Goal: Information Seeking & Learning: Learn about a topic

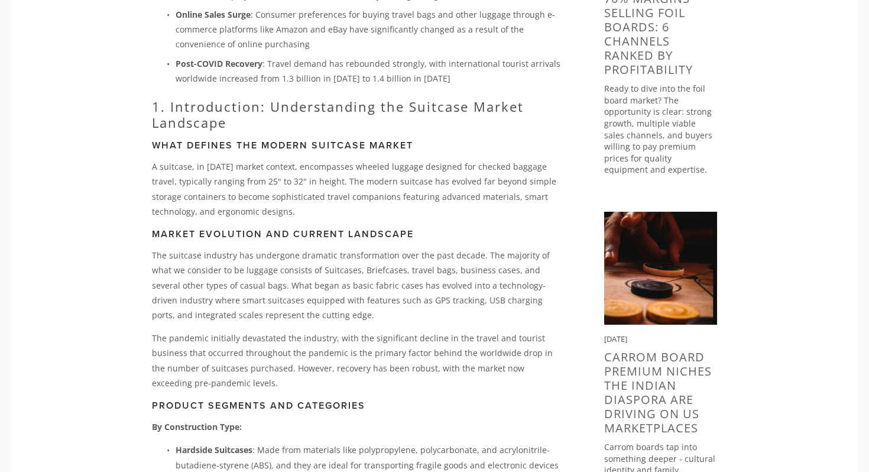
scroll to position [195, 0]
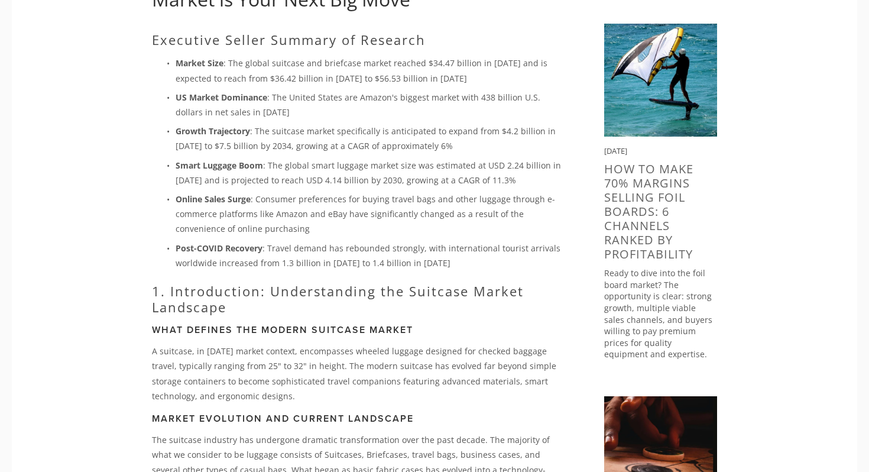
click at [442, 128] on p "Growth Trajectory : The suitcase market specifically is anticipated to expand f…" at bounding box center [371, 139] width 391 height 30
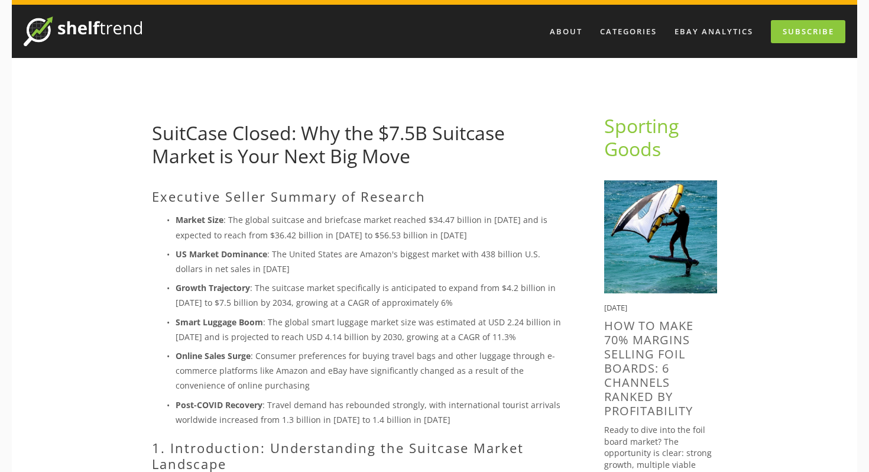
scroll to position [0, 0]
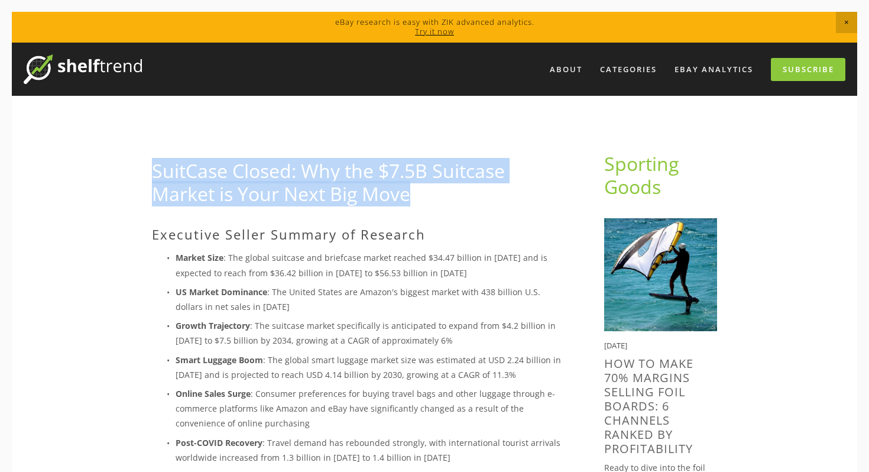
drag, startPoint x: 413, startPoint y: 196, endPoint x: 149, endPoint y: 174, distance: 265.3
copy link "SuitCase Closed: Why the $7.5B Suitcase Market is Your Next Big Move"
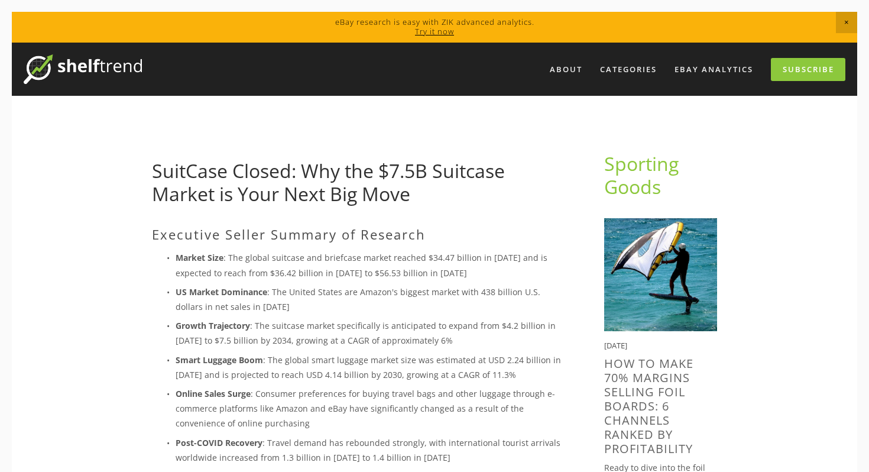
click at [449, 295] on p "US Market Dominance : The United States are Amazon's biggest market with 438 bi…" at bounding box center [371, 299] width 391 height 30
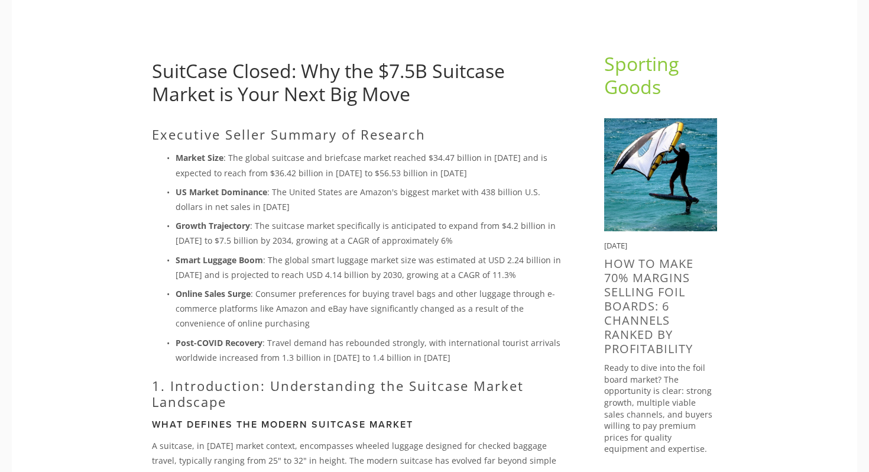
scroll to position [133, 0]
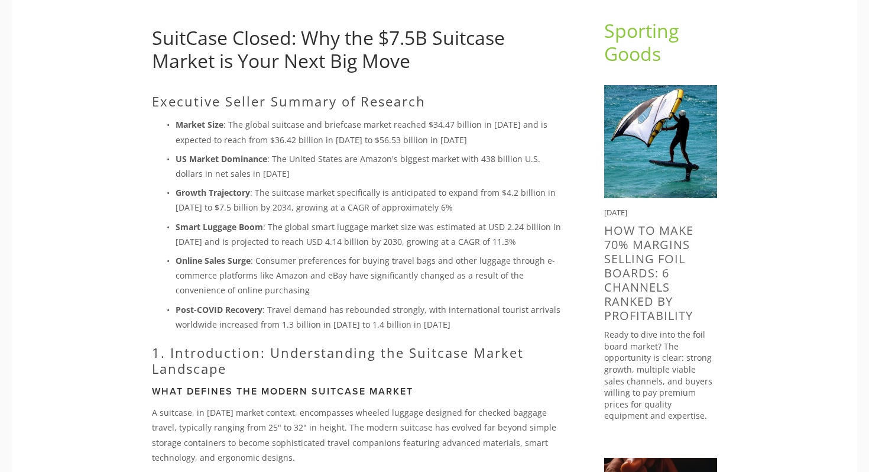
drag, startPoint x: 606, startPoint y: 213, endPoint x: 665, endPoint y: 211, distance: 59.8
click at [665, 211] on div "Sep 23, 2025" at bounding box center [660, 212] width 113 height 11
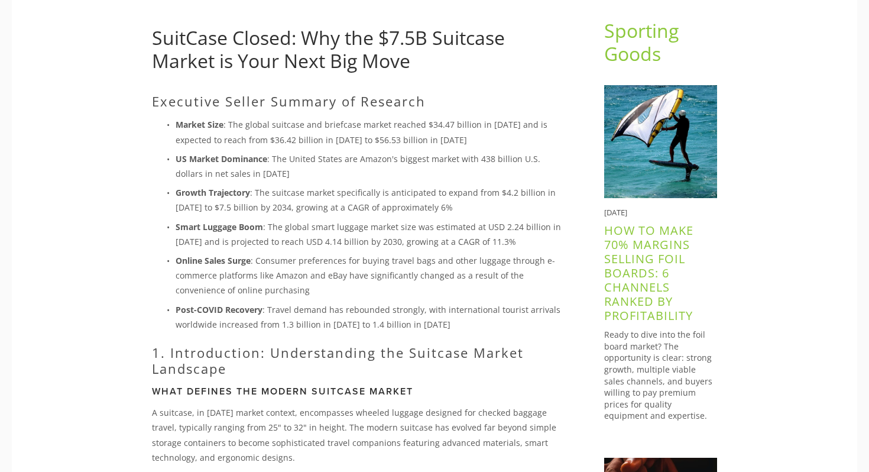
click at [658, 250] on link "How to Make 70% Margins Selling Foil Boards: 6 Channels Ranked by Profitability" at bounding box center [648, 272] width 89 height 101
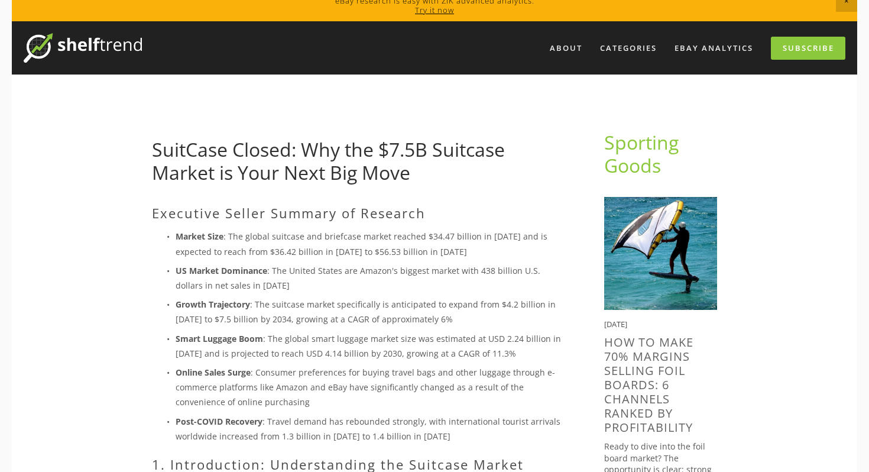
scroll to position [0, 0]
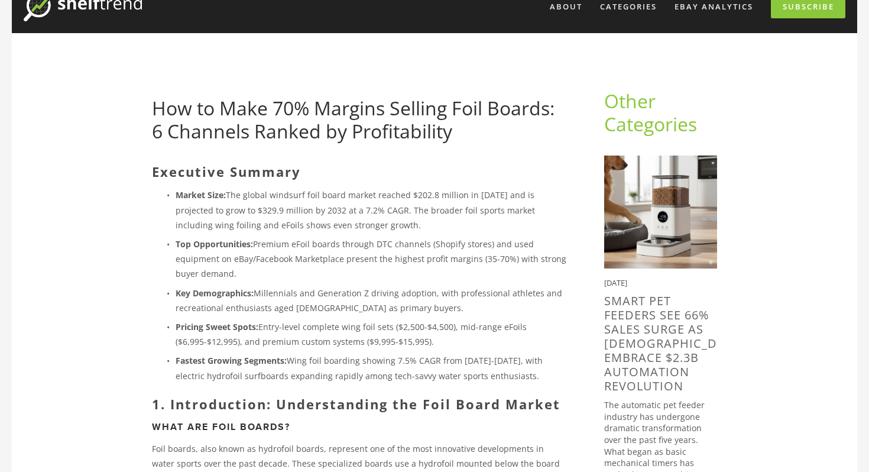
scroll to position [69, 0]
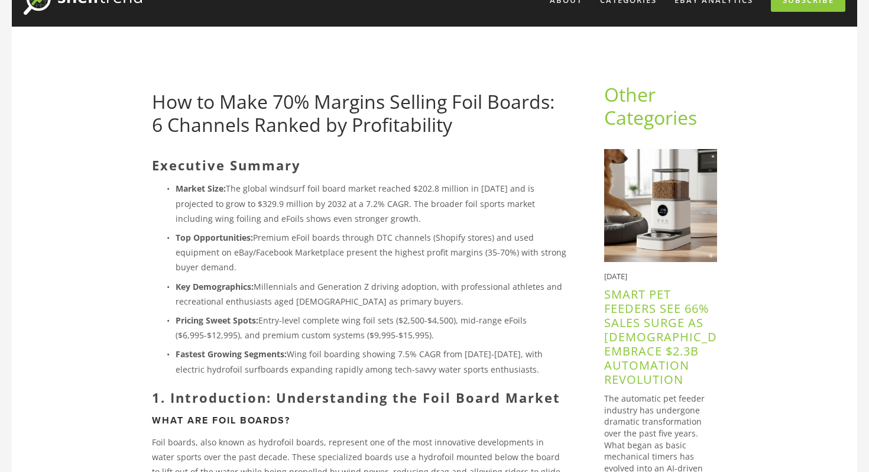
click at [636, 363] on link "Smart Pet Feeders See 66% Sales Surge as [DEMOGRAPHIC_DATA] Embrace $2.3B Autom…" at bounding box center [674, 336] width 141 height 101
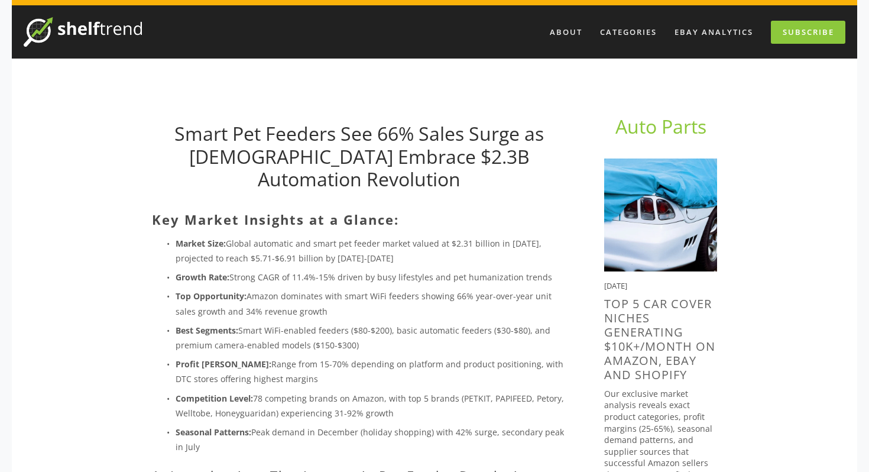
scroll to position [48, 0]
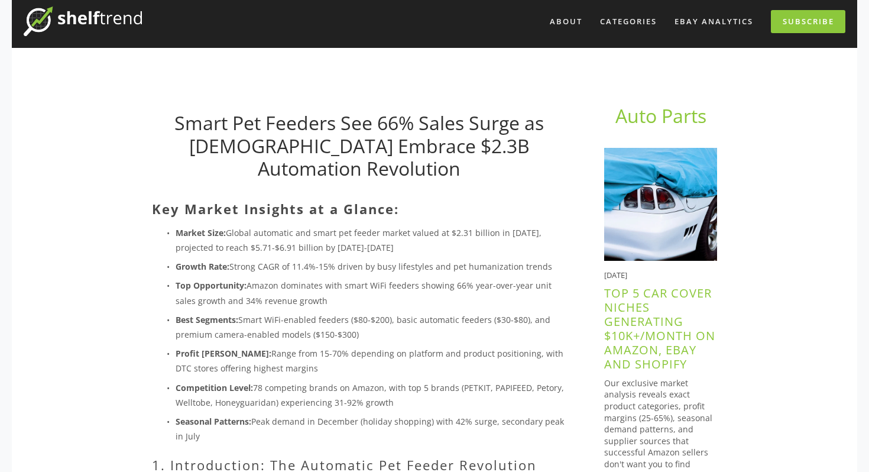
click at [628, 326] on link "Top 5 Car Cover Niches Generating $10K+/Month on Amazon, eBay and Shopify" at bounding box center [659, 328] width 111 height 87
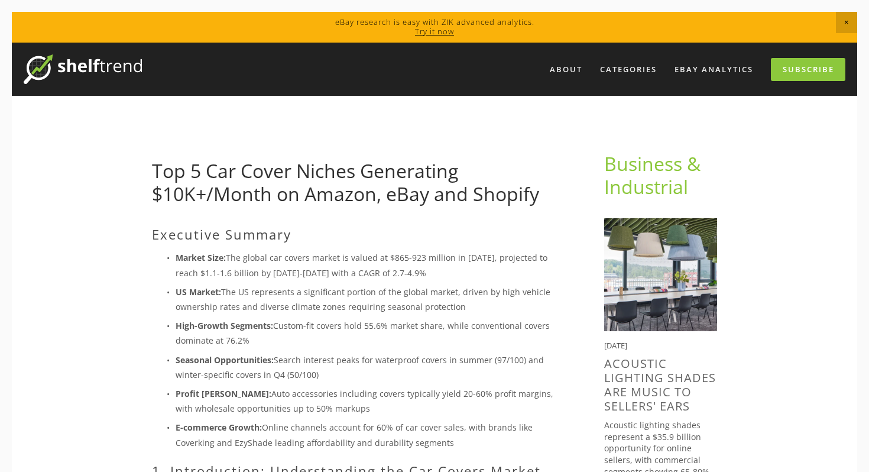
scroll to position [50, 0]
